Goal: Task Accomplishment & Management: Use online tool/utility

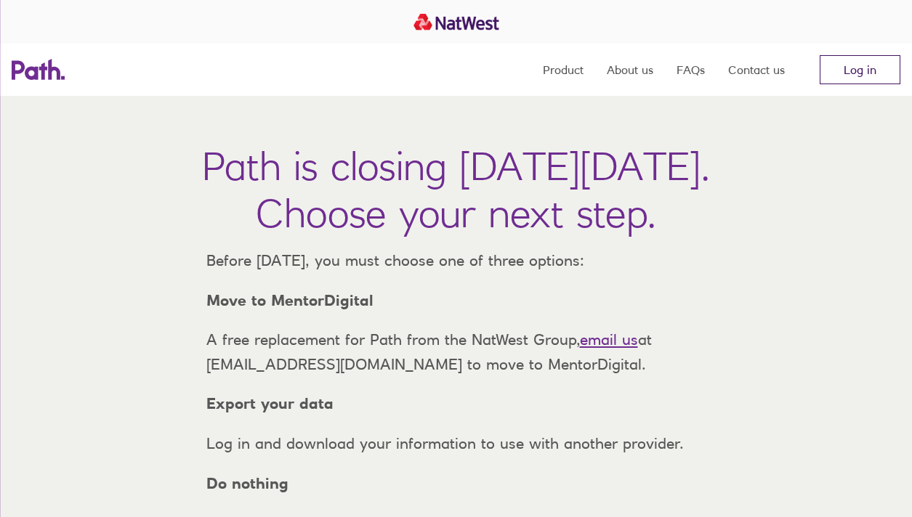
click at [838, 79] on link "Log in" at bounding box center [860, 69] width 81 height 29
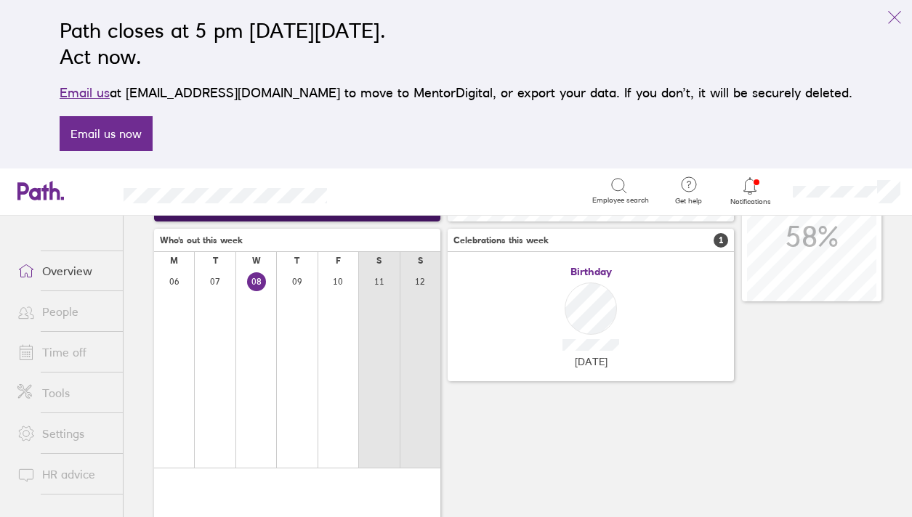
scroll to position [202, 0]
click at [756, 190] on icon at bounding box center [749, 185] width 17 height 17
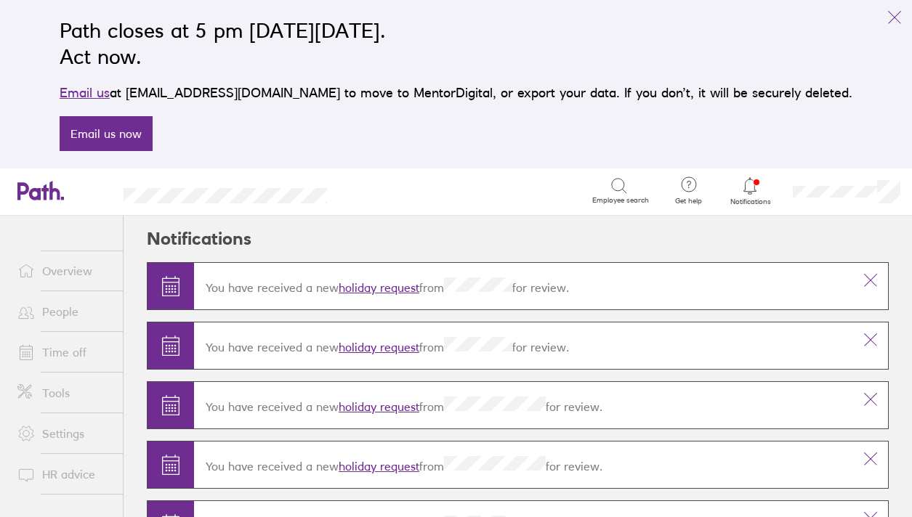
click at [400, 282] on link "holiday request" at bounding box center [379, 287] width 81 height 15
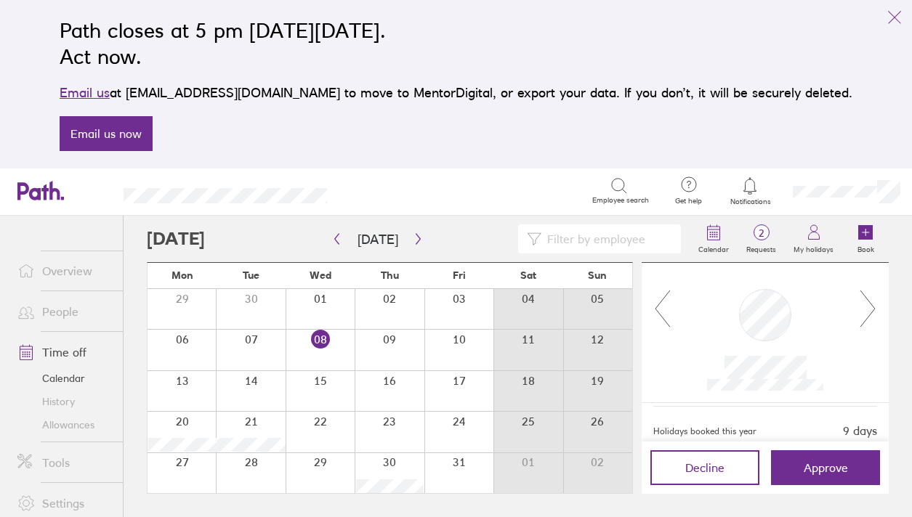
scroll to position [157, 0]
click at [413, 243] on icon "button" at bounding box center [418, 239] width 11 height 12
